Goal: Task Accomplishment & Management: Complete application form

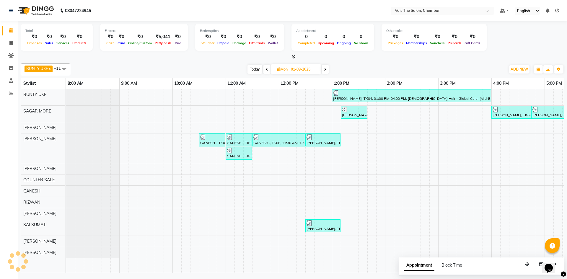
scroll to position [0, 299]
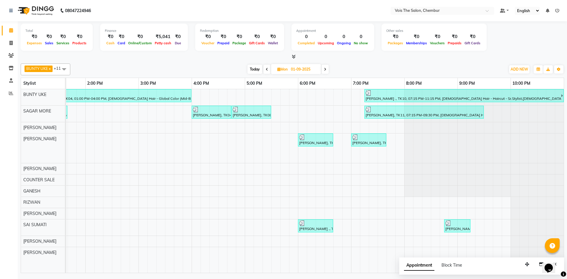
click at [268, 72] on span at bounding box center [266, 69] width 7 height 9
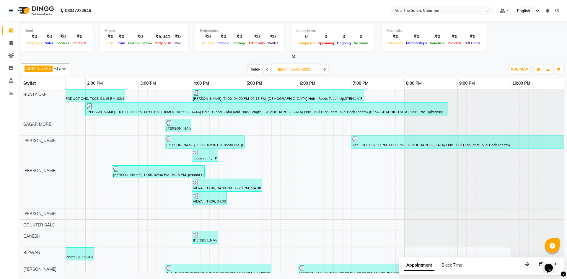
click at [268, 68] on span at bounding box center [266, 69] width 7 height 9
type input "30-08-2025"
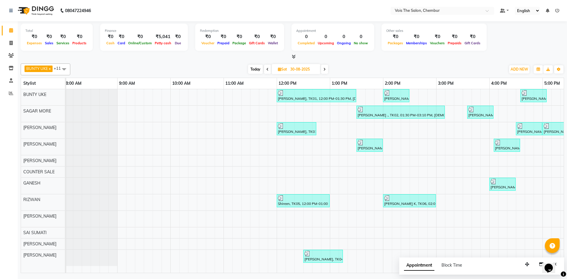
scroll to position [0, 0]
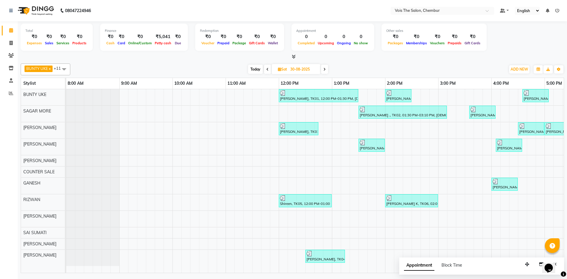
click at [282, 70] on span "Sat" at bounding box center [282, 69] width 12 height 4
select select "8"
select select "2025"
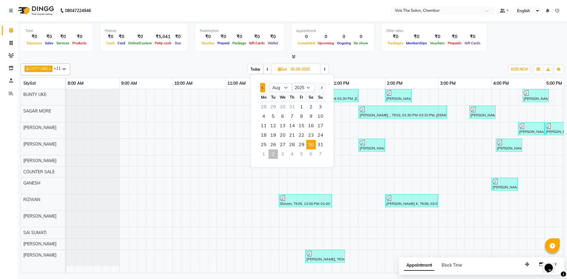
click at [265, 87] on button "Previous month" at bounding box center [262, 87] width 5 height 9
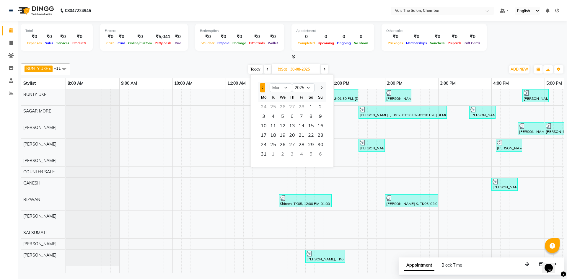
click at [265, 87] on button "Previous month" at bounding box center [262, 87] width 5 height 9
click at [262, 89] on span "Previous month" at bounding box center [262, 87] width 2 height 2
select select "1"
click at [292, 107] on span "2" at bounding box center [291, 106] width 9 height 9
type input "[DATE]"
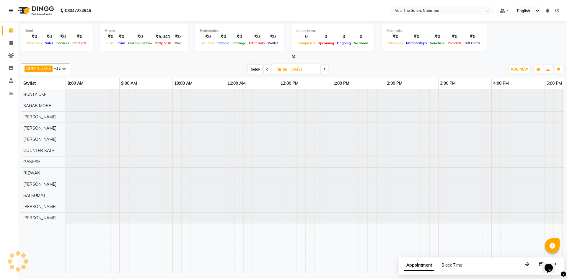
scroll to position [0, 299]
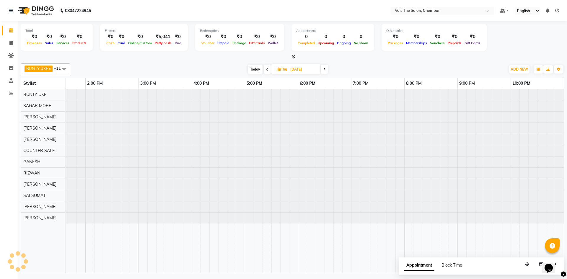
click at [309, 72] on input "[DATE]" at bounding box center [303, 69] width 30 height 9
select select "2025"
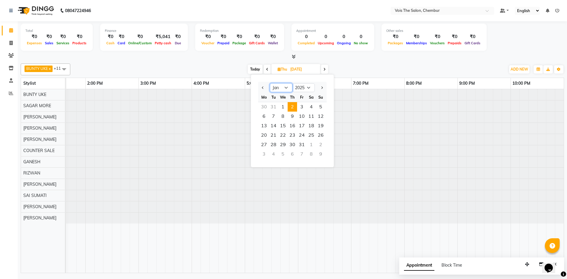
click at [289, 88] on select "Jan Feb Mar Apr May Jun [DATE] Aug Sep Oct Nov Dec" at bounding box center [281, 87] width 22 height 9
select select "5"
click at [270, 83] on select "Jan Feb Mar Apr May Jun [DATE] Aug Sep Oct Nov Dec" at bounding box center [281, 87] width 22 height 9
click at [291, 126] on span "15" at bounding box center [291, 125] width 9 height 9
type input "[DATE]"
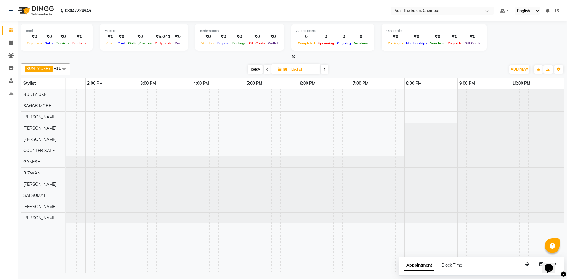
click at [309, 72] on input "[DATE]" at bounding box center [303, 69] width 30 height 9
select select "5"
select select "2025"
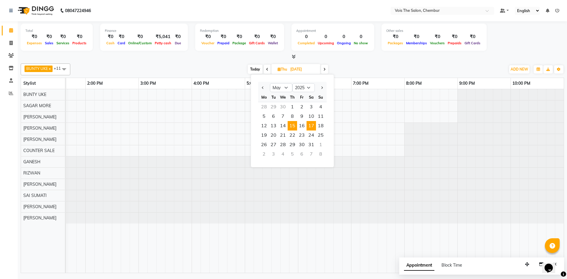
click at [311, 124] on span "17" at bounding box center [310, 125] width 9 height 9
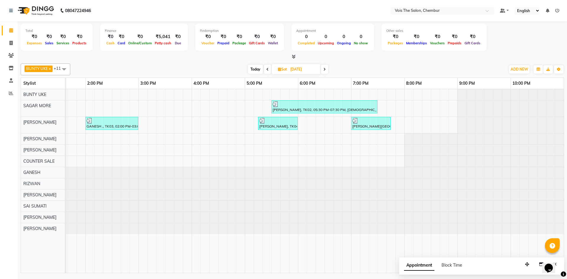
click at [264, 71] on span at bounding box center [267, 69] width 7 height 9
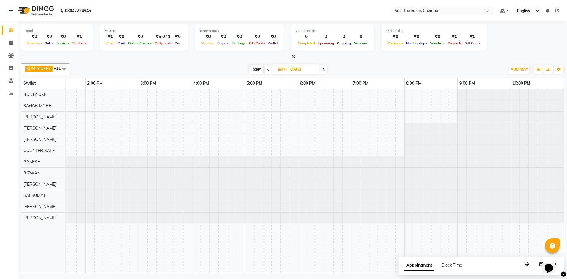
click at [322, 66] on span at bounding box center [323, 69] width 7 height 9
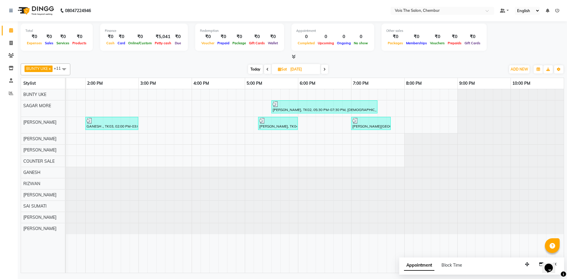
click at [323, 70] on span at bounding box center [324, 69] width 7 height 9
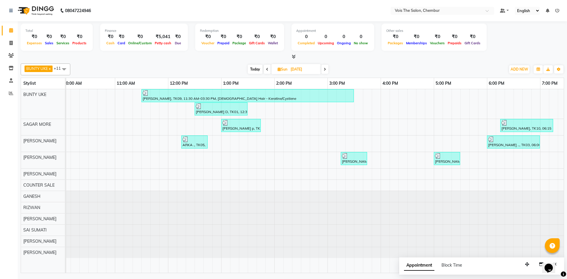
scroll to position [0, 0]
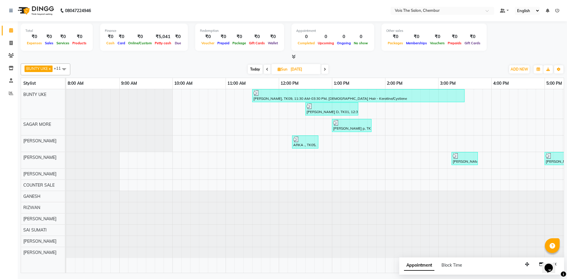
click at [267, 68] on icon at bounding box center [267, 70] width 2 height 4
type input "[DATE]"
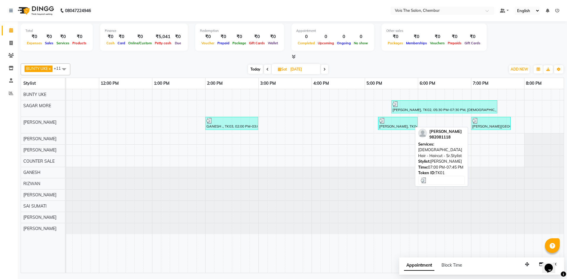
click at [492, 124] on div "[PERSON_NAME][GEOGRAPHIC_DATA], 07:00 PM-07:45 PM, [DEMOGRAPHIC_DATA] Hair - Ha…" at bounding box center [490, 123] width 38 height 11
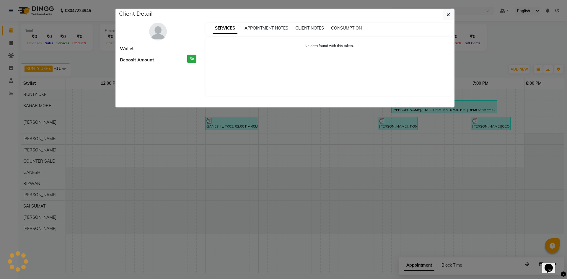
select select "3"
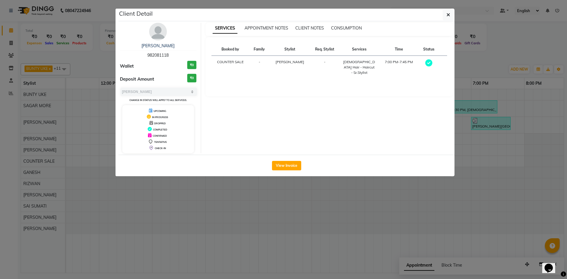
click at [158, 53] on span "982081118" at bounding box center [157, 55] width 21 height 5
copy span "982081118"
click at [446, 13] on button "button" at bounding box center [447, 14] width 11 height 11
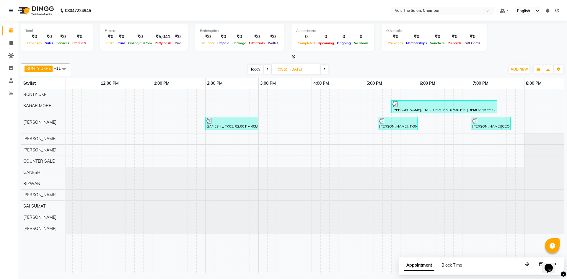
click at [289, 71] on input "[DATE]" at bounding box center [303, 69] width 30 height 9
select select "5"
select select "2025"
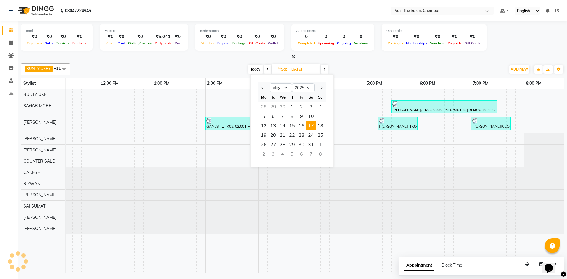
click at [253, 69] on span "Today" at bounding box center [255, 69] width 15 height 9
type input "02-09-2025"
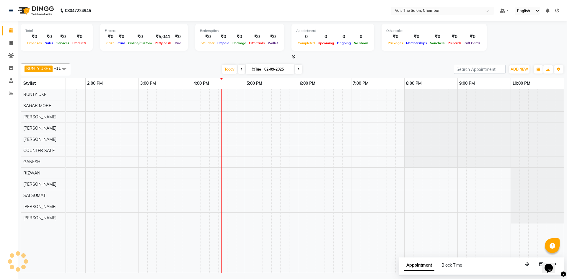
click at [281, 74] on div "BUNTY UKE x COUNTER SALE x GANESH x [PERSON_NAME] x [PERSON_NAME] x SAGAR MORE …" at bounding box center [292, 69] width 543 height 12
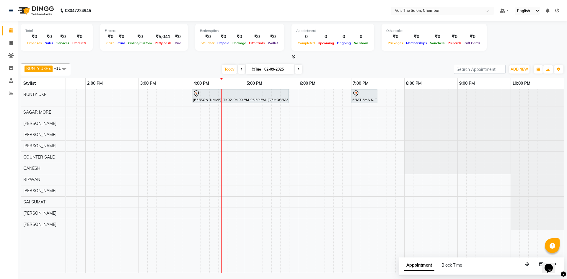
click at [259, 71] on span "Tue" at bounding box center [256, 69] width 12 height 4
select select "9"
select select "2025"
click at [240, 125] on span "15" at bounding box center [236, 125] width 9 height 9
type input "15-09-2025"
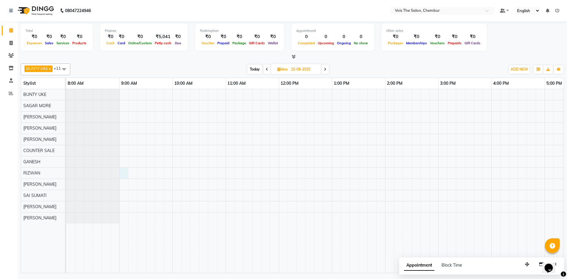
click at [125, 173] on div at bounding box center [464, 181] width 797 height 184
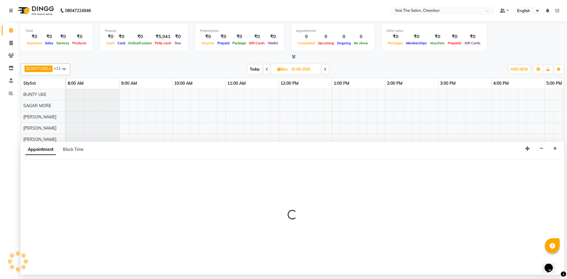
select select "85150"
select select "tentative"
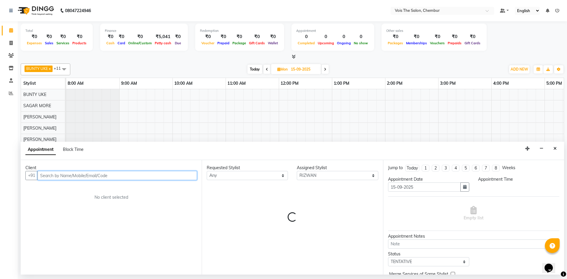
select select "540"
click at [76, 177] on input "text" at bounding box center [116, 175] width 159 height 9
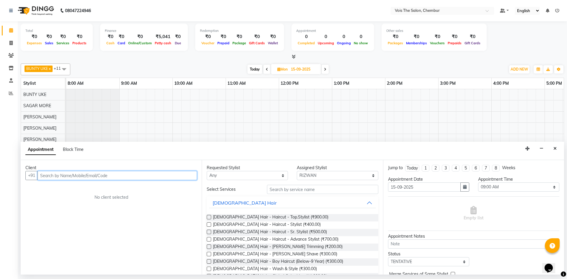
paste input "982081118"
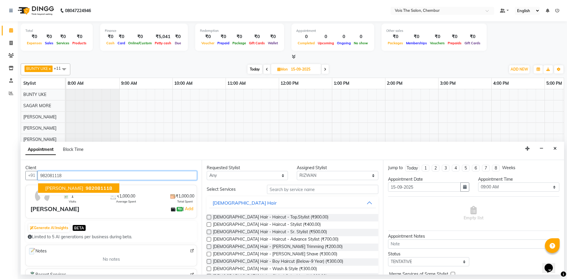
click at [96, 186] on span "982081118" at bounding box center [99, 188] width 27 height 6
type input "982081118"
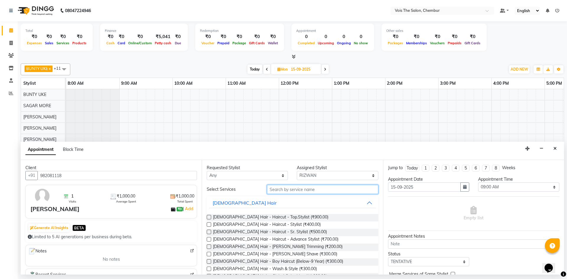
click at [302, 188] on input "text" at bounding box center [322, 189] width 111 height 9
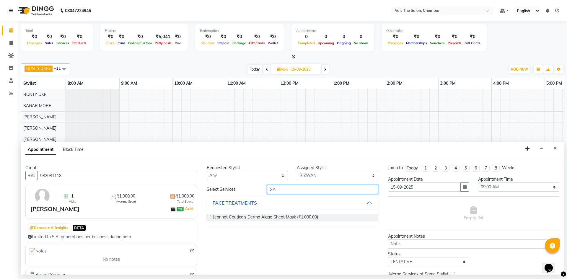
type input "G"
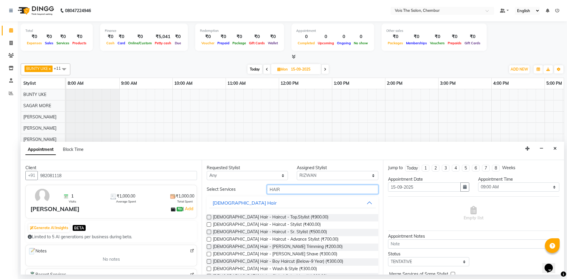
type input "HAIR"
click at [209, 217] on label at bounding box center [209, 217] width 4 height 4
click at [209, 217] on input "checkbox" at bounding box center [209, 218] width 4 height 4
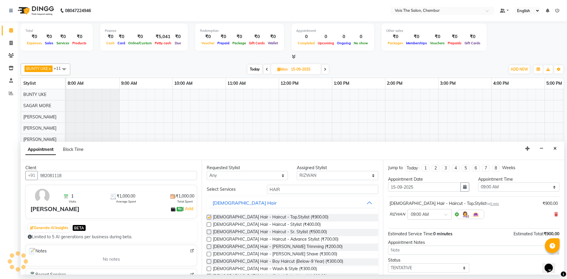
checkbox input "false"
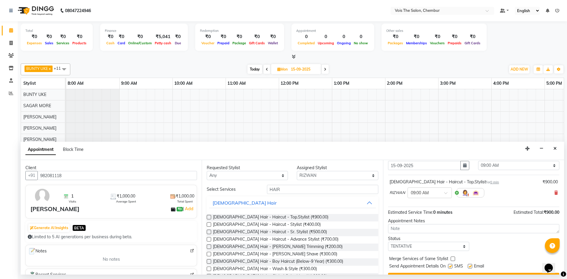
scroll to position [35, 0]
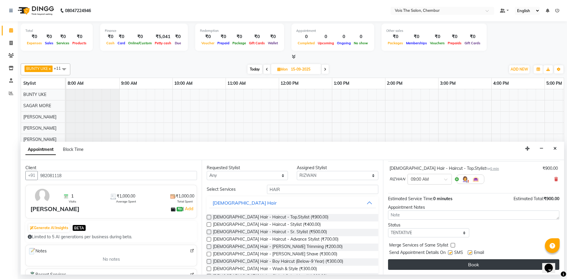
click at [434, 261] on button "Book" at bounding box center [473, 264] width 171 height 11
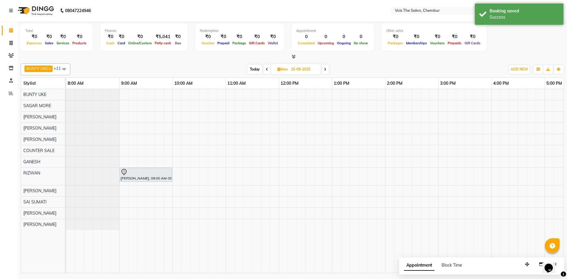
click at [254, 68] on span "Today" at bounding box center [254, 69] width 15 height 9
type input "02-09-2025"
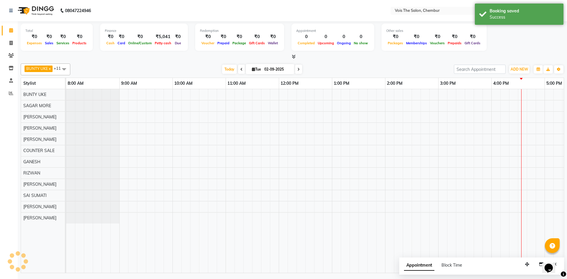
scroll to position [0, 299]
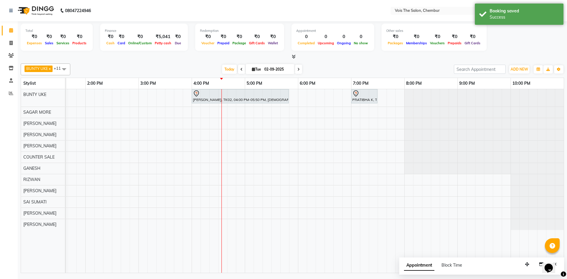
click at [263, 71] on input "02-09-2025" at bounding box center [277, 69] width 30 height 9
select select "9"
select select "2025"
click at [237, 87] on span "Previous month" at bounding box center [236, 87] width 2 height 2
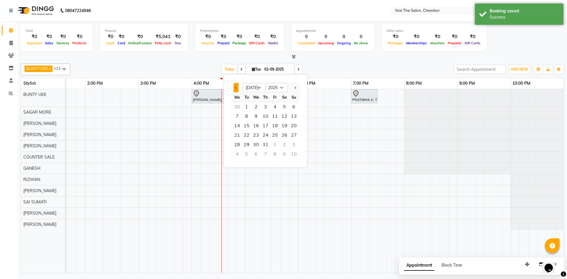
click at [237, 87] on span "Previous month" at bounding box center [236, 87] width 2 height 2
select select "5"
click at [266, 127] on span "15" at bounding box center [265, 125] width 9 height 9
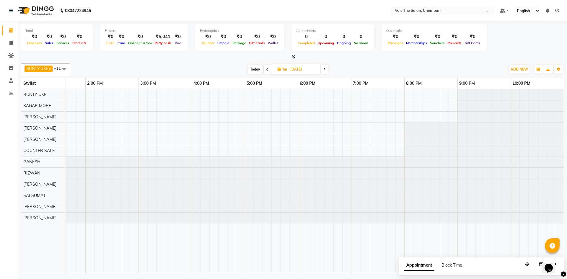
click at [322, 69] on span at bounding box center [324, 69] width 7 height 9
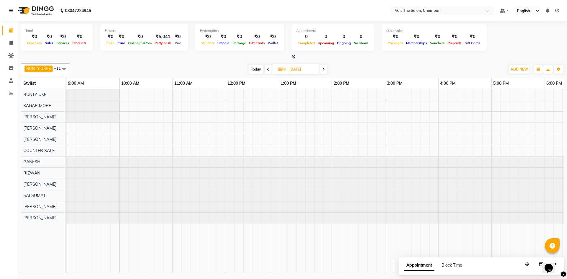
scroll to position [0, 0]
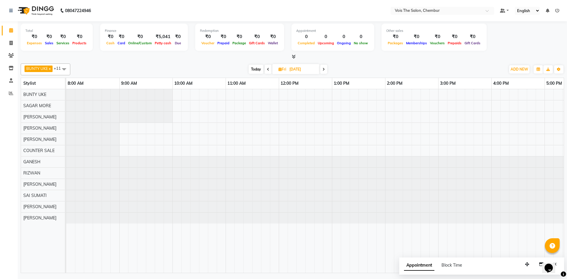
click at [324, 68] on icon at bounding box center [323, 70] width 2 height 4
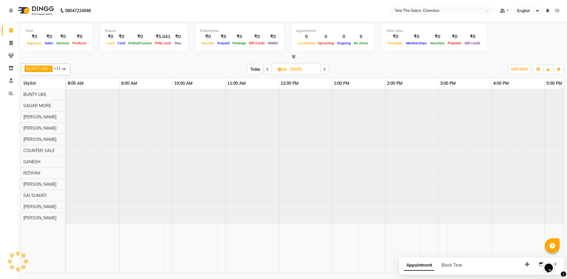
scroll to position [0, 299]
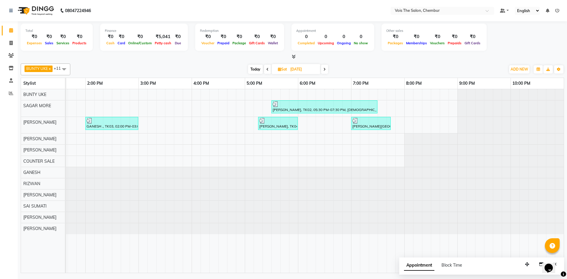
click at [323, 70] on span at bounding box center [324, 69] width 7 height 9
type input "[DATE]"
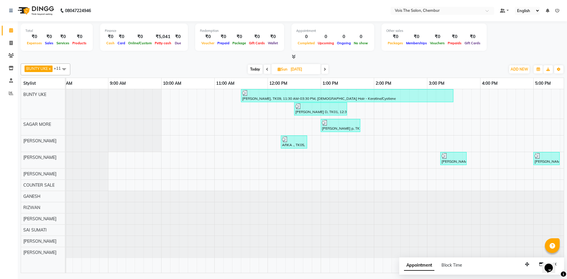
scroll to position [0, 0]
